Goal: Navigation & Orientation: Go to known website

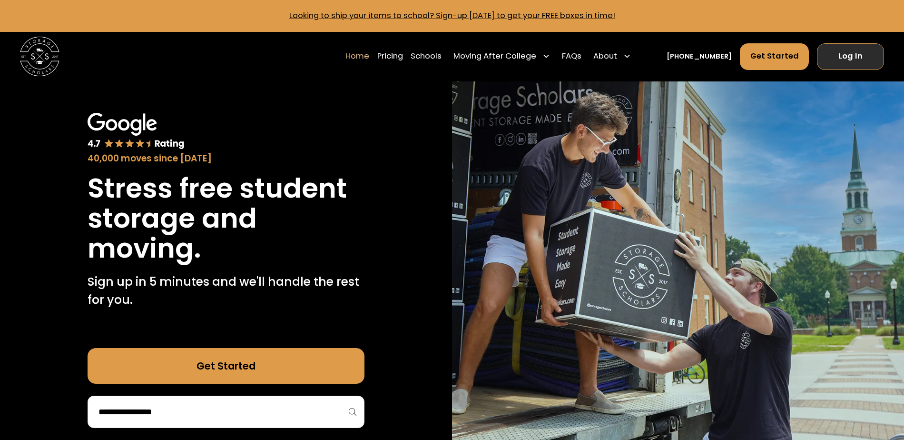
click at [828, 50] on link "Log In" at bounding box center [850, 56] width 67 height 27
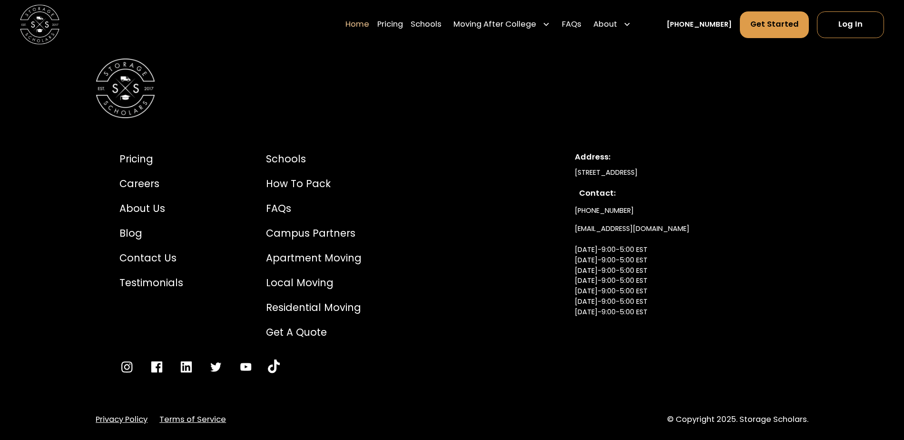
scroll to position [3395, 0]
